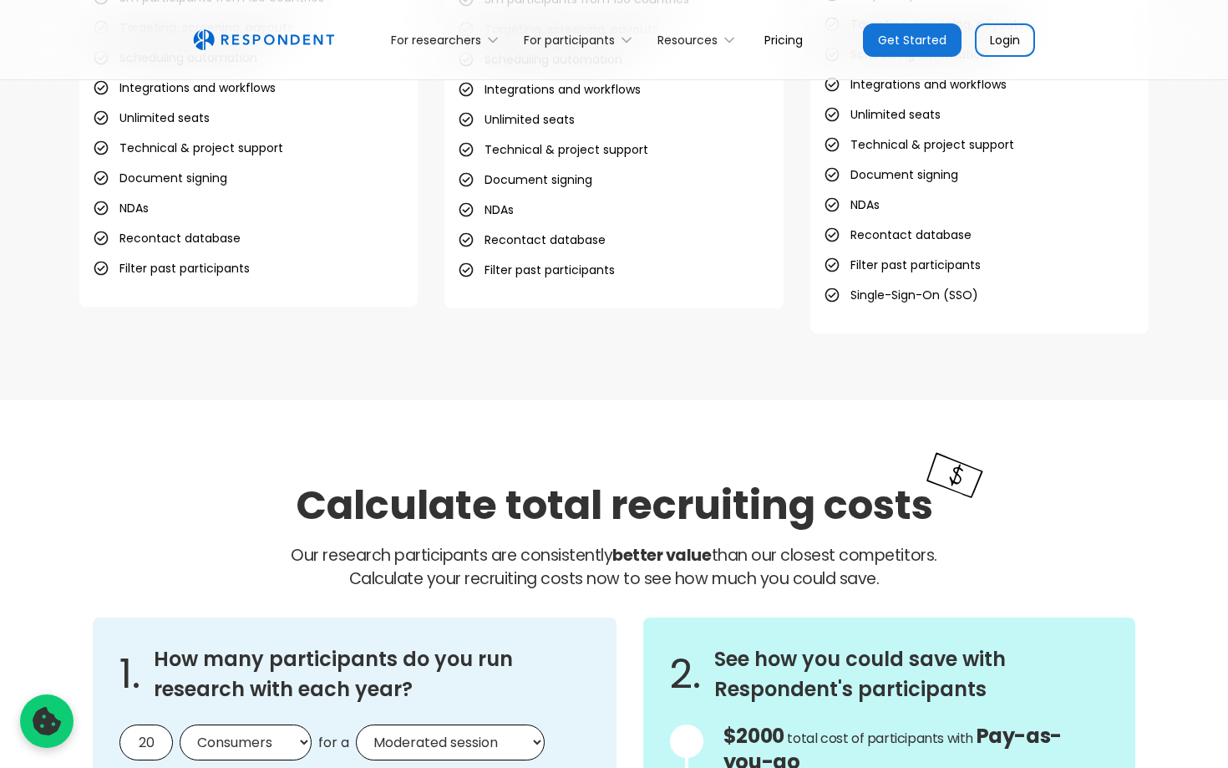
scroll to position [1035, 0]
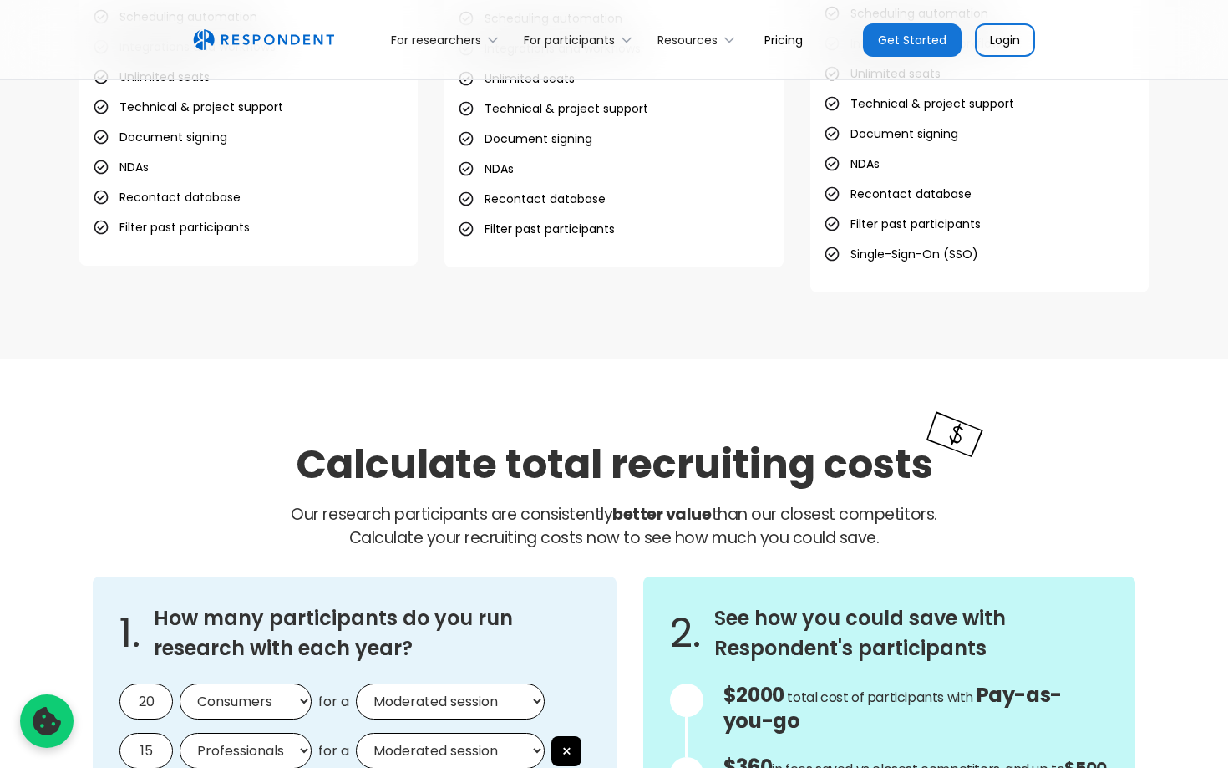
click at [43, 454] on div "Calculate total recruiting costs Our research participants are consistently bet…" at bounding box center [614, 699] width 1228 height 681
click at [365, 438] on h2 "Calculate total recruiting costs" at bounding box center [614, 464] width 637 height 56
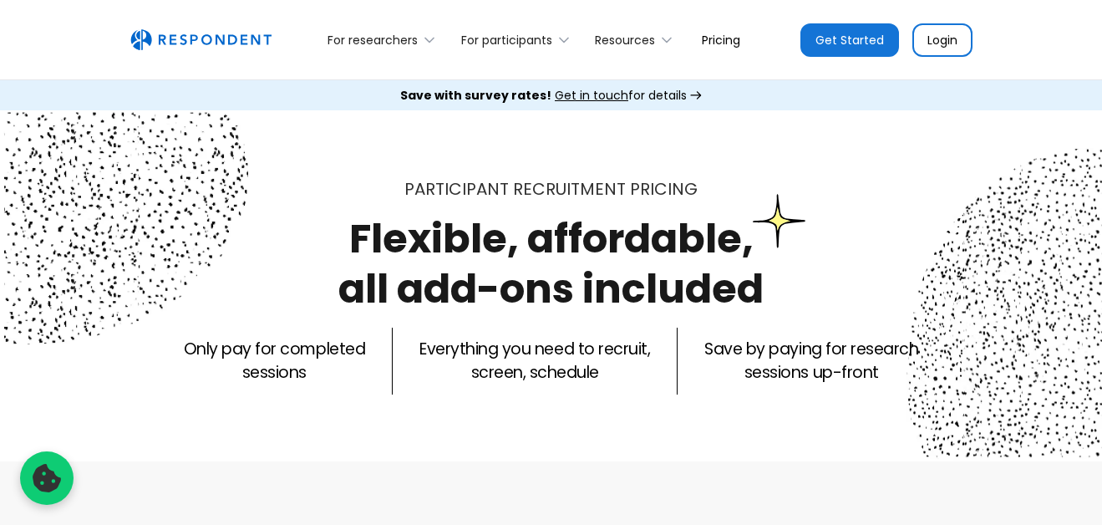
click at [249, 39] on img "home" at bounding box center [200, 40] width 141 height 22
